Goal: Information Seeking & Learning: Learn about a topic

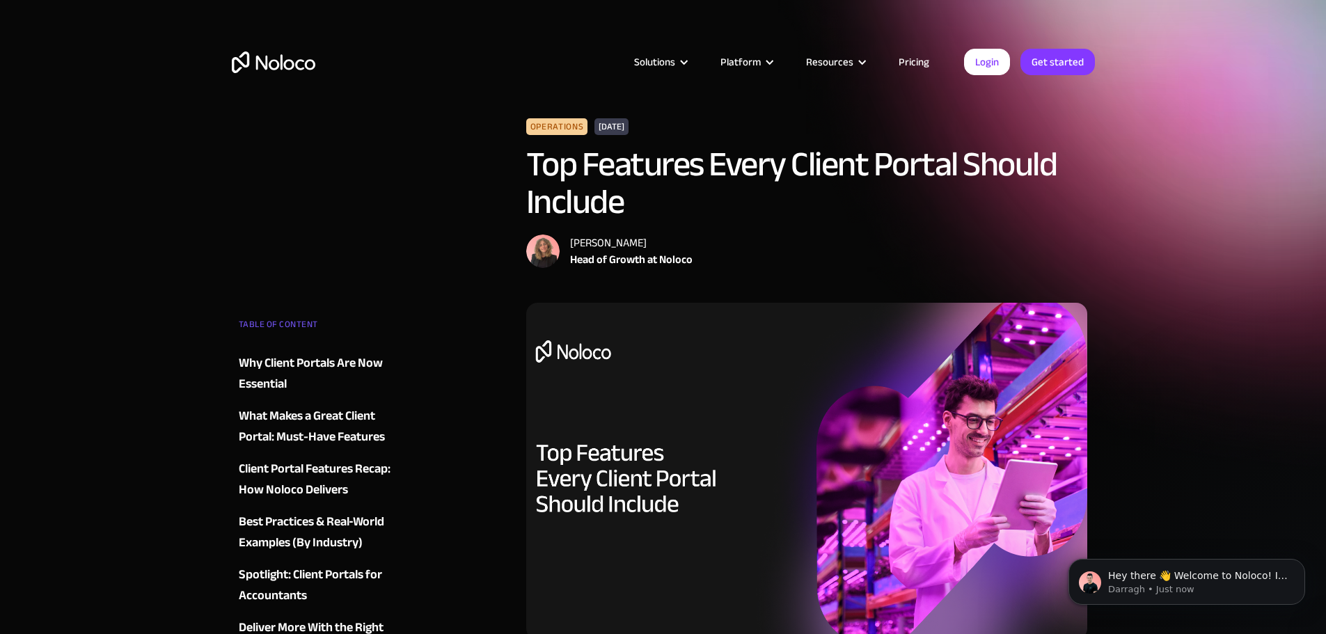
click at [269, 58] on img "home" at bounding box center [273, 62] width 83 height 22
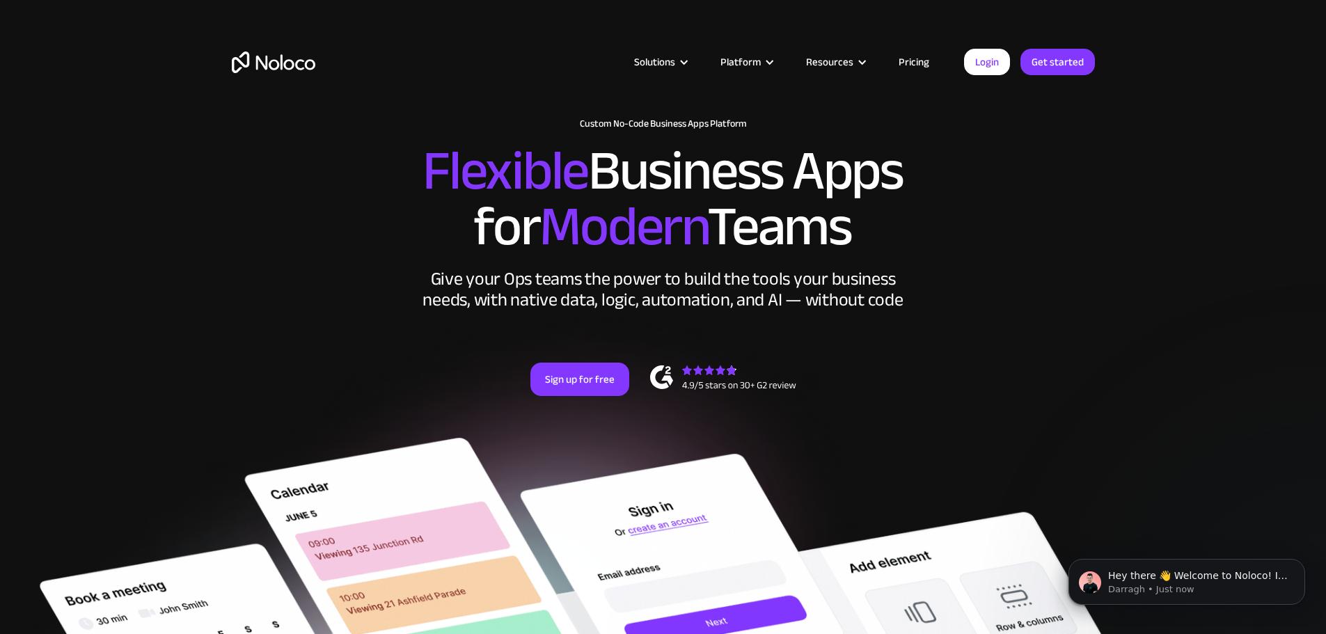
click at [914, 55] on link "Pricing" at bounding box center [913, 62] width 65 height 18
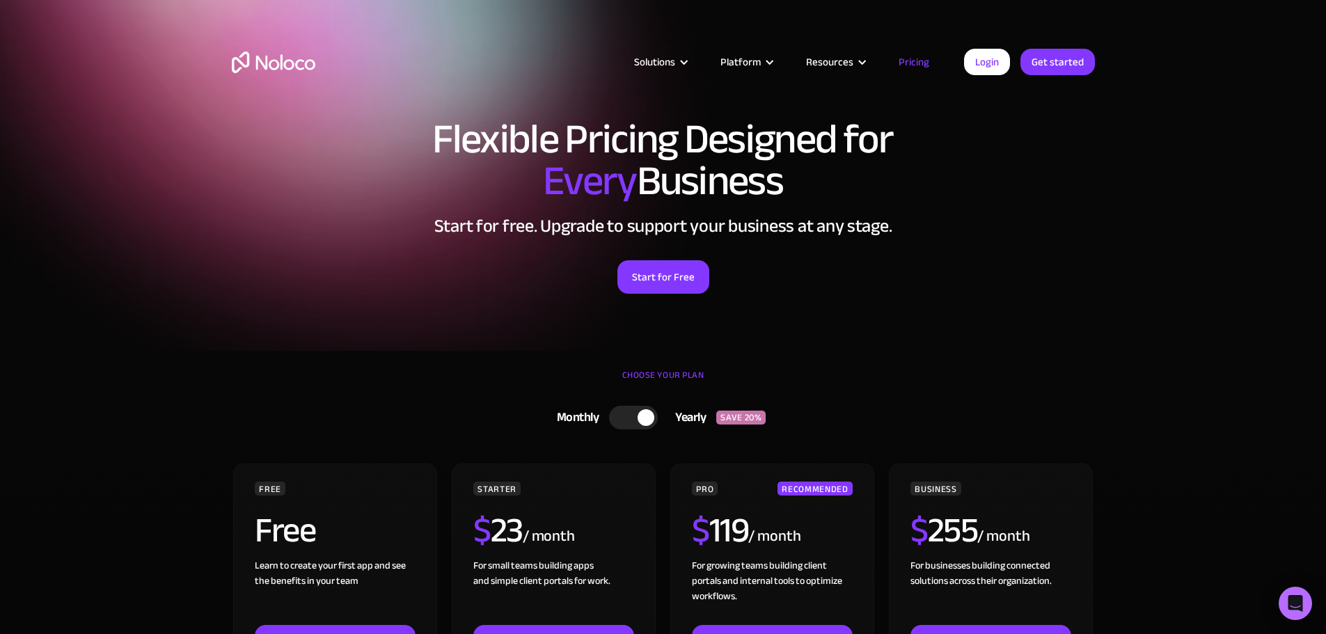
scroll to position [70, 0]
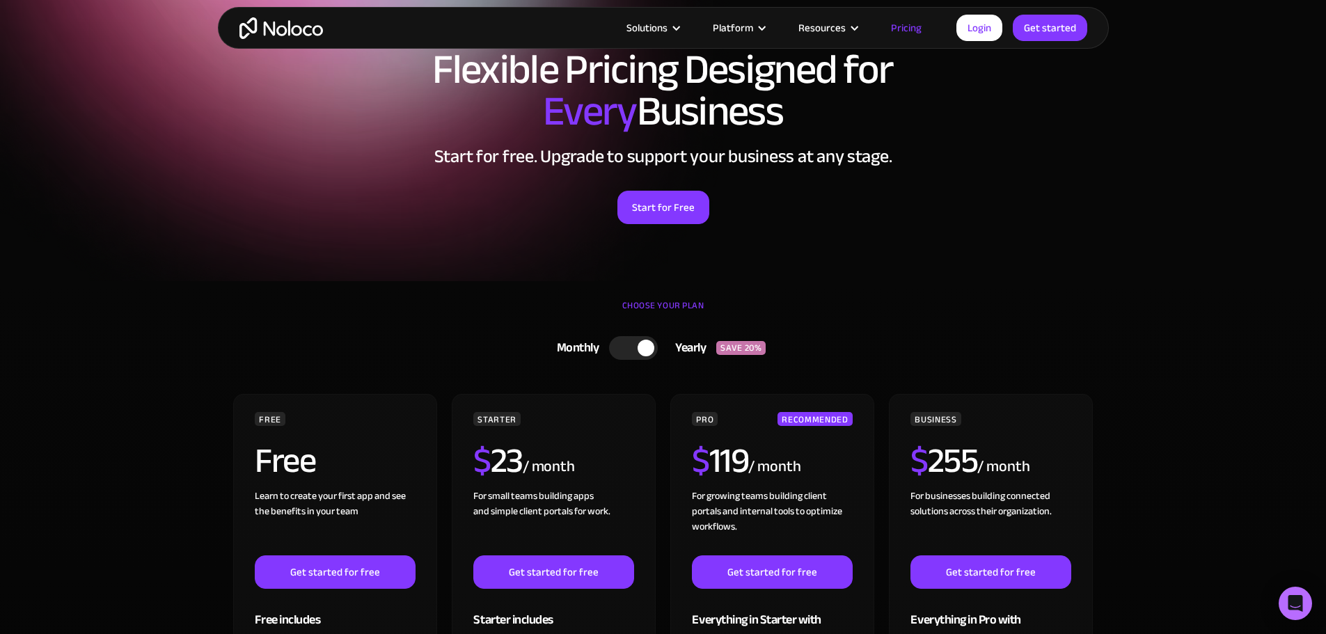
click at [625, 351] on div at bounding box center [633, 348] width 49 height 24
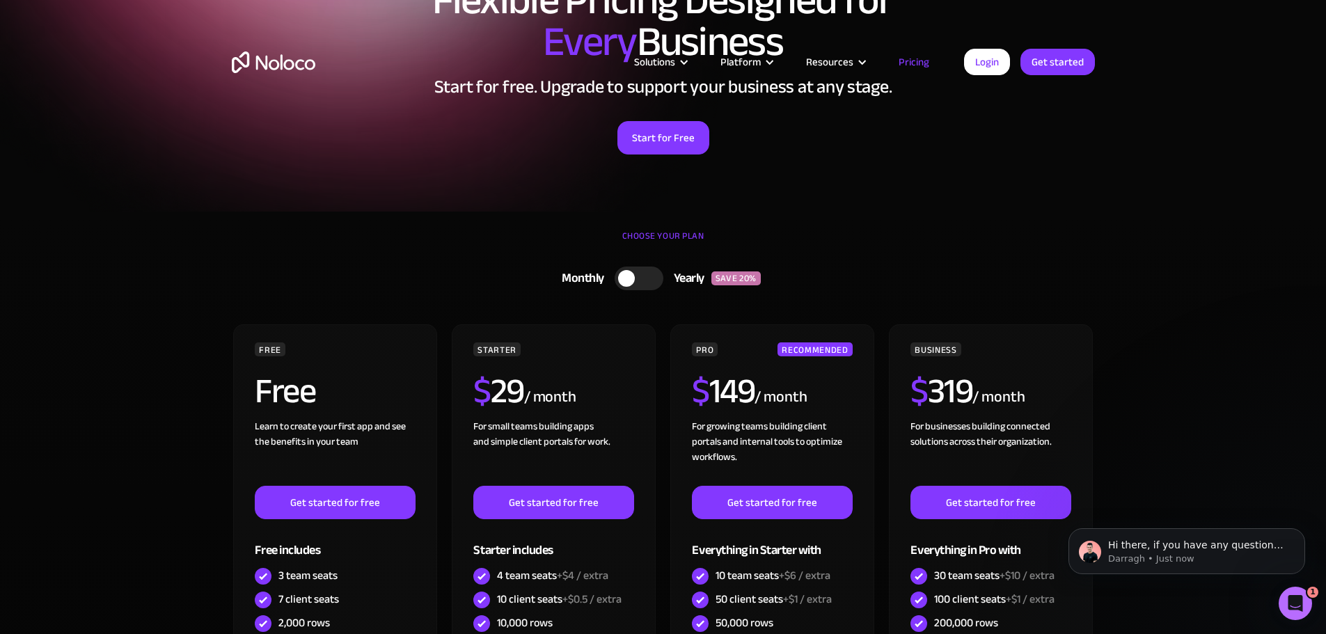
scroll to position [0, 0]
